Goal: Obtain resource: Download file/media

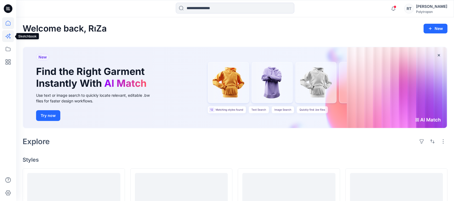
click at [9, 36] on icon at bounding box center [8, 36] width 12 height 12
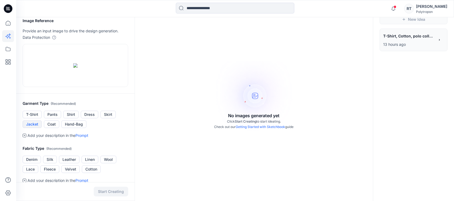
scroll to position [36, 0]
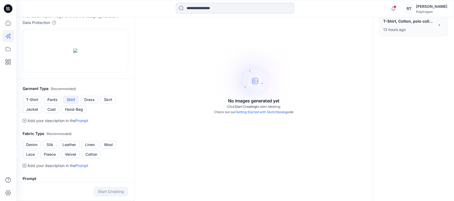
click at [68, 103] on button "Shirt" at bounding box center [70, 100] width 15 height 8
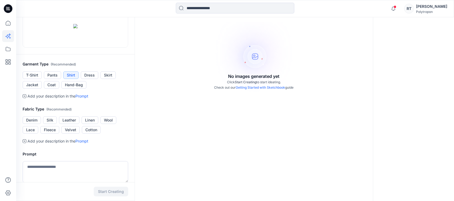
scroll to position [72, 0]
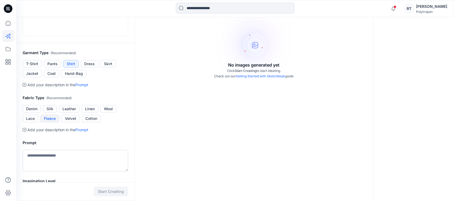
click at [52, 122] on button "Fleece" at bounding box center [49, 119] width 19 height 8
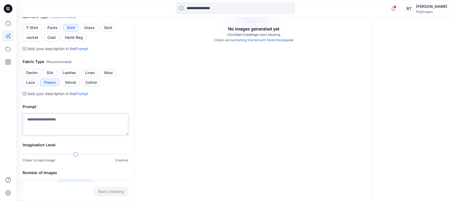
click at [55, 135] on textarea at bounding box center [76, 125] width 106 height 22
click at [50, 135] on textarea "**********" at bounding box center [76, 125] width 106 height 22
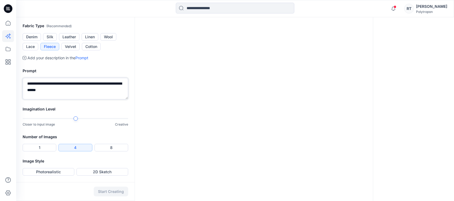
scroll to position [170, 0]
type textarea "**********"
click at [56, 171] on button "Photorealistic" at bounding box center [49, 172] width 52 height 8
click at [127, 119] on div at bounding box center [76, 119] width 106 height 4
click at [106, 190] on button "Start Creating" at bounding box center [111, 192] width 34 height 10
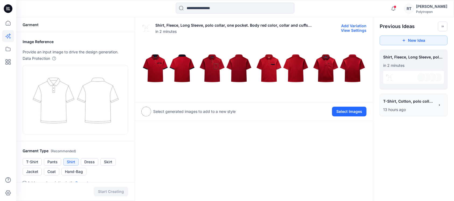
click at [156, 64] on img at bounding box center [169, 68] width 54 height 54
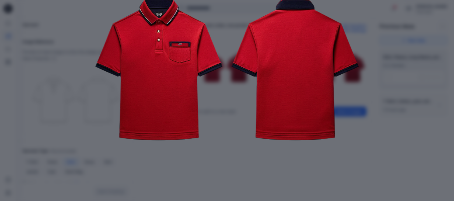
scroll to position [102, 0]
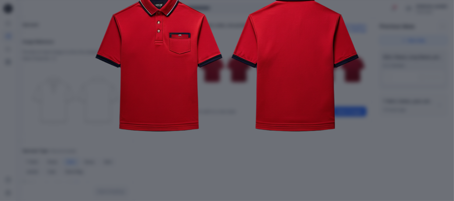
click at [171, 151] on img at bounding box center [227, 61] width 276 height 276
click at [236, 151] on img at bounding box center [227, 61] width 276 height 276
drag, startPoint x: 394, startPoint y: 151, endPoint x: 392, endPoint y: 149, distance: 2.9
click at [393, 151] on div "Close" at bounding box center [227, 100] width 454 height 201
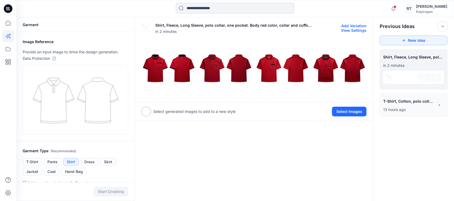
click at [297, 66] on img at bounding box center [282, 68] width 54 height 54
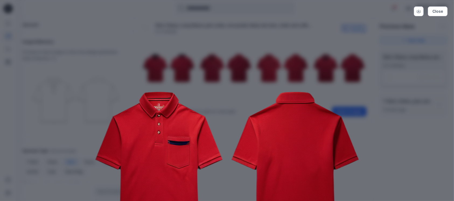
click at [268, 71] on img at bounding box center [227, 163] width 276 height 276
click at [302, 63] on img at bounding box center [227, 163] width 276 height 276
click at [424, 147] on div "Close" at bounding box center [227, 100] width 454 height 201
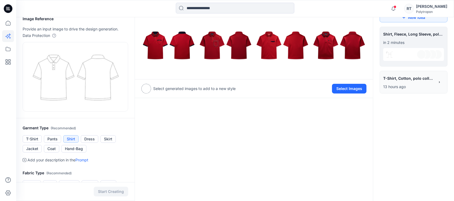
scroll to position [0, 0]
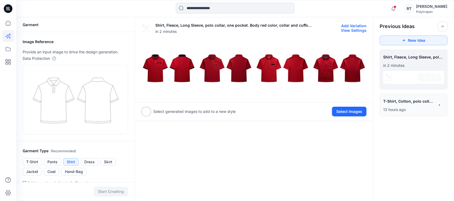
click at [172, 61] on img at bounding box center [169, 68] width 54 height 54
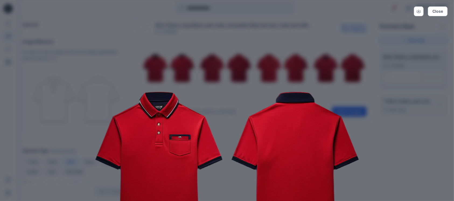
click at [236, 74] on img at bounding box center [227, 163] width 276 height 276
drag, startPoint x: 261, startPoint y: 72, endPoint x: 251, endPoint y: 82, distance: 13.9
click at [261, 71] on img at bounding box center [227, 163] width 276 height 276
click at [231, 97] on img at bounding box center [227, 163] width 276 height 276
click at [441, 12] on button "Close" at bounding box center [438, 11] width 20 height 10
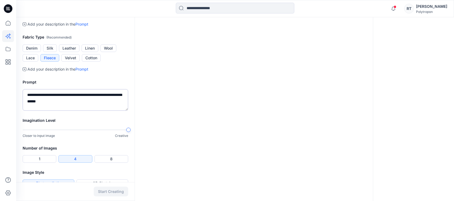
scroll to position [170, 0]
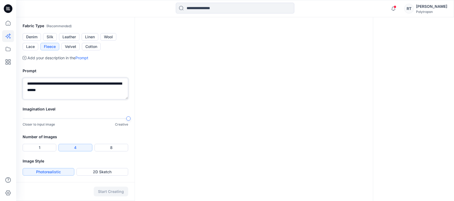
drag, startPoint x: 70, startPoint y: 87, endPoint x: 26, endPoint y: 82, distance: 44.5
click at [26, 82] on textarea "**********" at bounding box center [76, 89] width 106 height 22
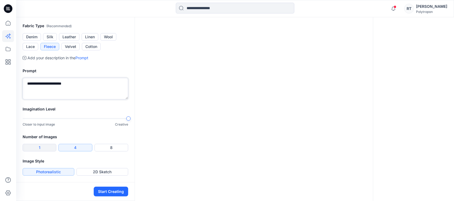
type textarea "**********"
click at [32, 149] on button "1" at bounding box center [40, 148] width 34 height 8
click at [106, 189] on button "Start Creating" at bounding box center [111, 192] width 34 height 10
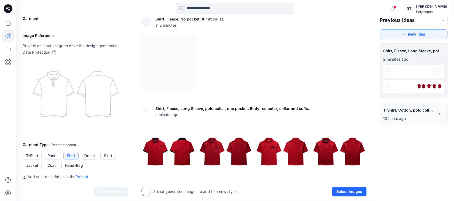
scroll to position [2, 0]
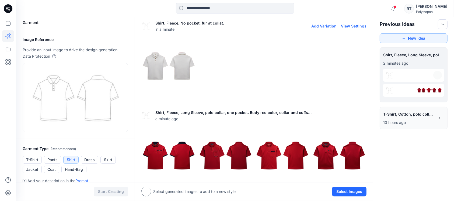
click at [169, 65] on img at bounding box center [169, 66] width 54 height 54
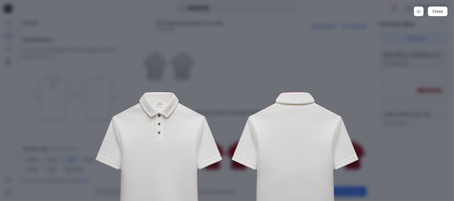
click at [154, 117] on img at bounding box center [227, 163] width 276 height 276
click at [239, 86] on img at bounding box center [227, 163] width 276 height 276
click at [242, 79] on img at bounding box center [227, 163] width 276 height 276
click at [420, 10] on icon "Download" at bounding box center [419, 11] width 4 height 4
click at [300, 75] on img at bounding box center [227, 163] width 276 height 276
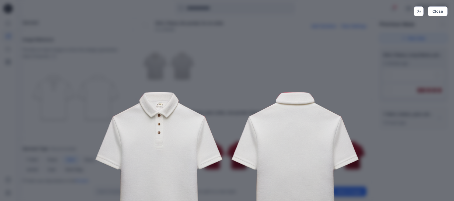
click at [333, 48] on img at bounding box center [227, 163] width 276 height 276
click at [436, 8] on button "Close" at bounding box center [438, 11] width 20 height 10
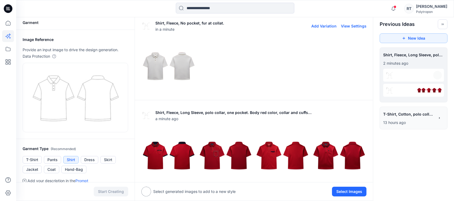
click at [404, 116] on span "T-Shirt, Cotton, polo collar with 2 buttons placket, a pocket on left chest. Je…" at bounding box center [408, 114] width 51 height 8
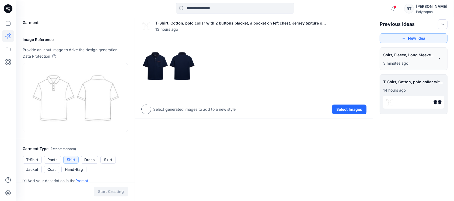
click at [283, 145] on div "T-Shirt, Cotton, polo collar with 2 buttons placket, a pocket on left chest. Je…" at bounding box center [254, 191] width 239 height 353
